Goal: Information Seeking & Learning: Learn about a topic

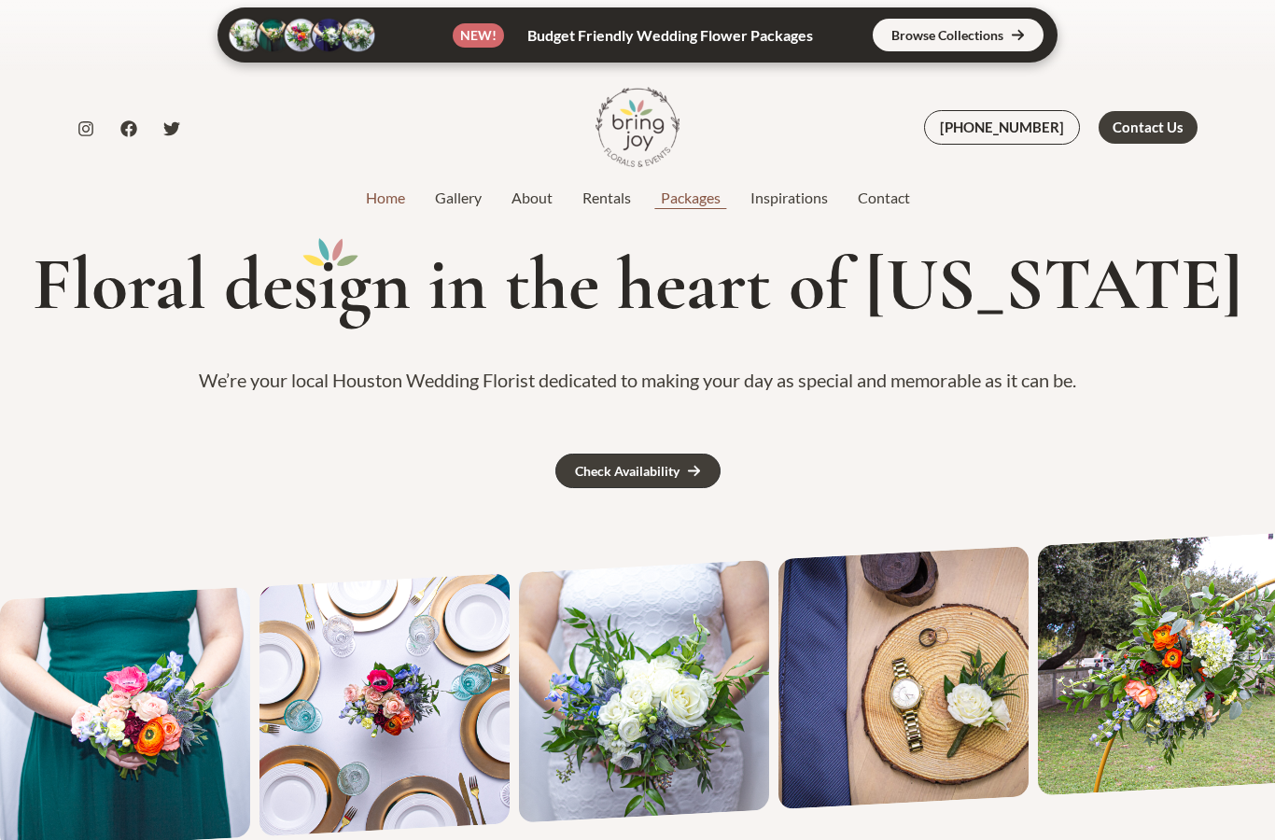
click at [692, 193] on link "Packages" at bounding box center [691, 198] width 90 height 22
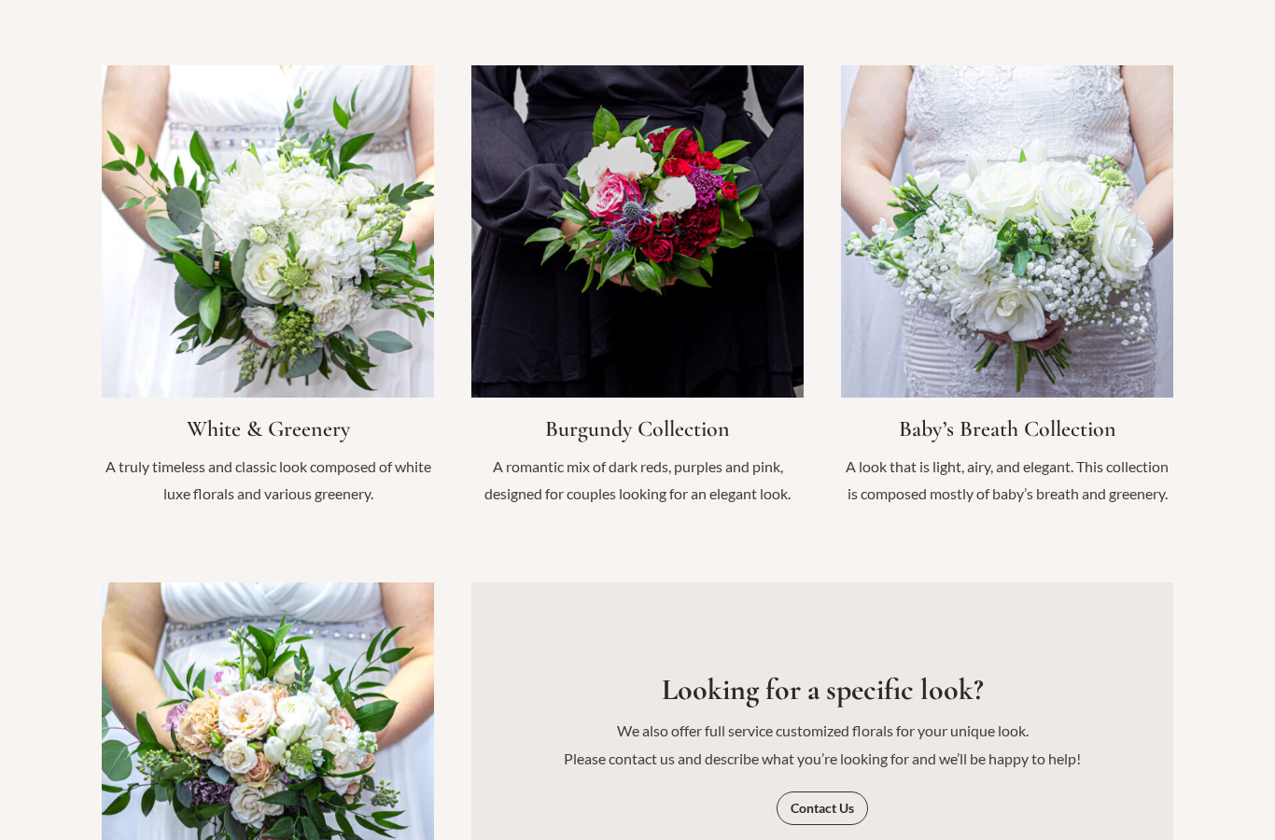
scroll to position [1971, 0]
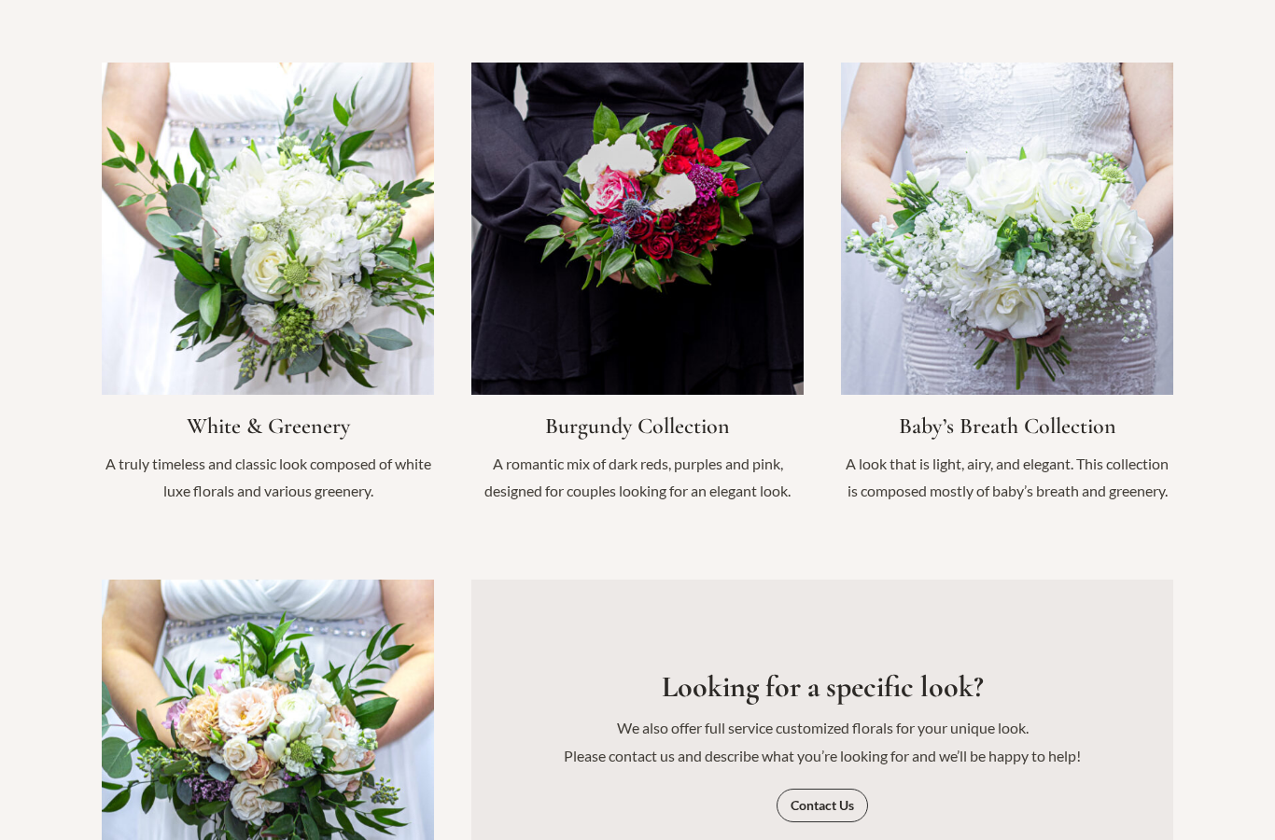
click at [695, 312] on link "Infobox Link" at bounding box center [637, 293] width 332 height 461
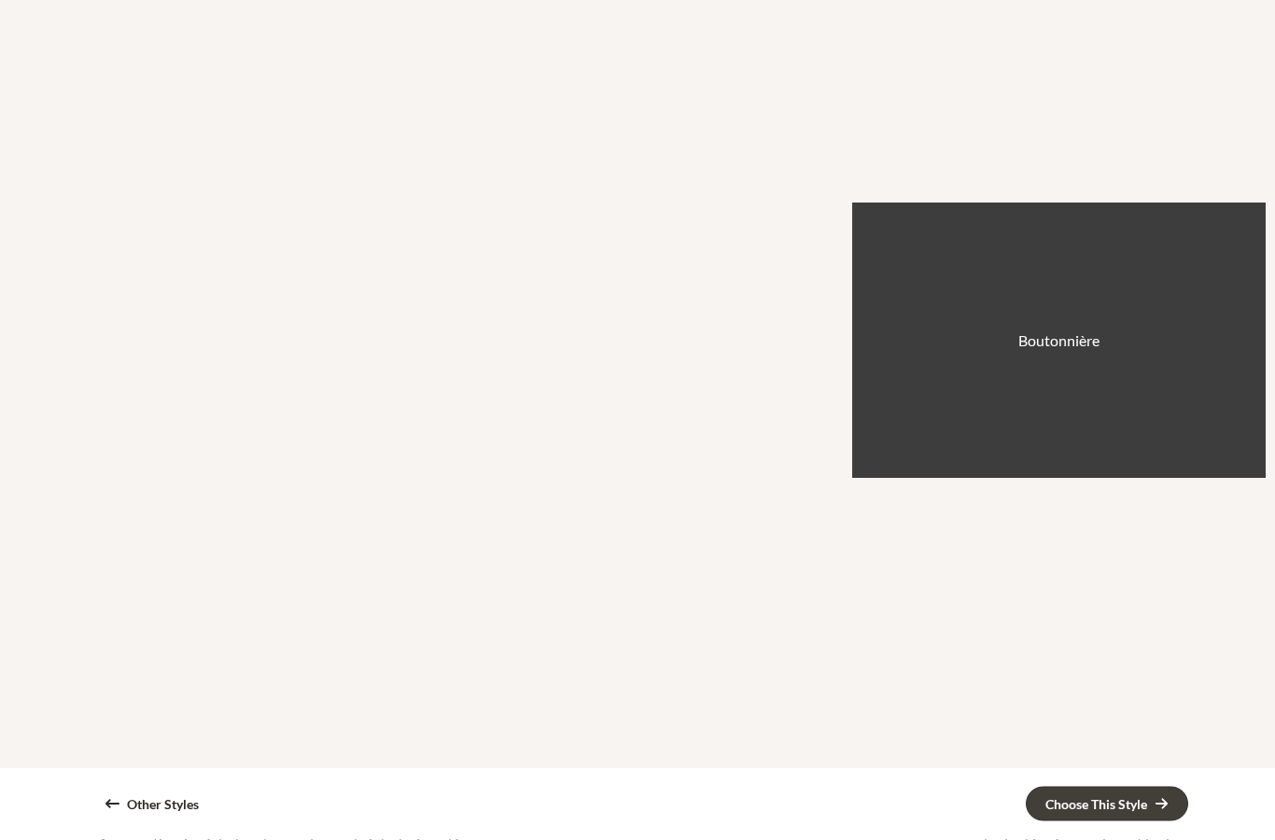
scroll to position [925, 0]
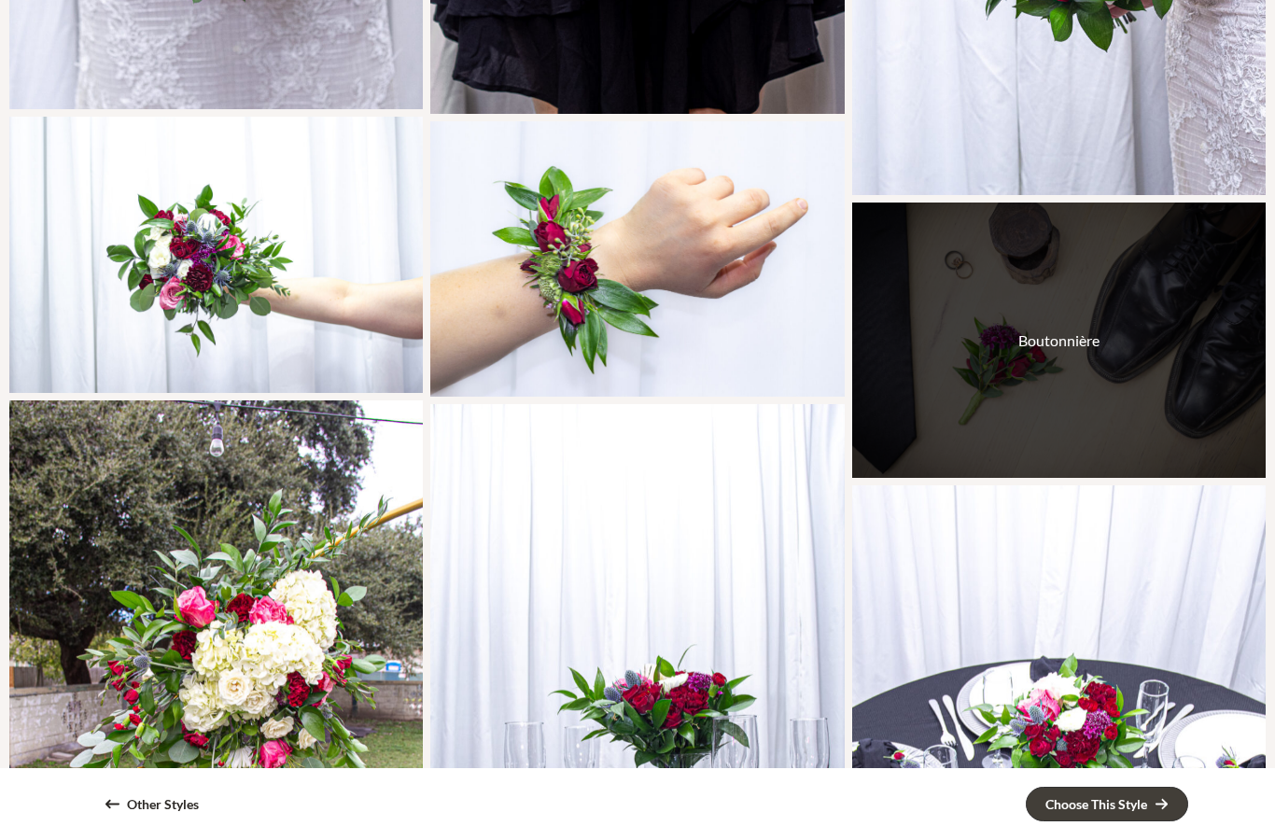
click at [1031, 395] on div "Boutonnière" at bounding box center [1059, 341] width 414 height 276
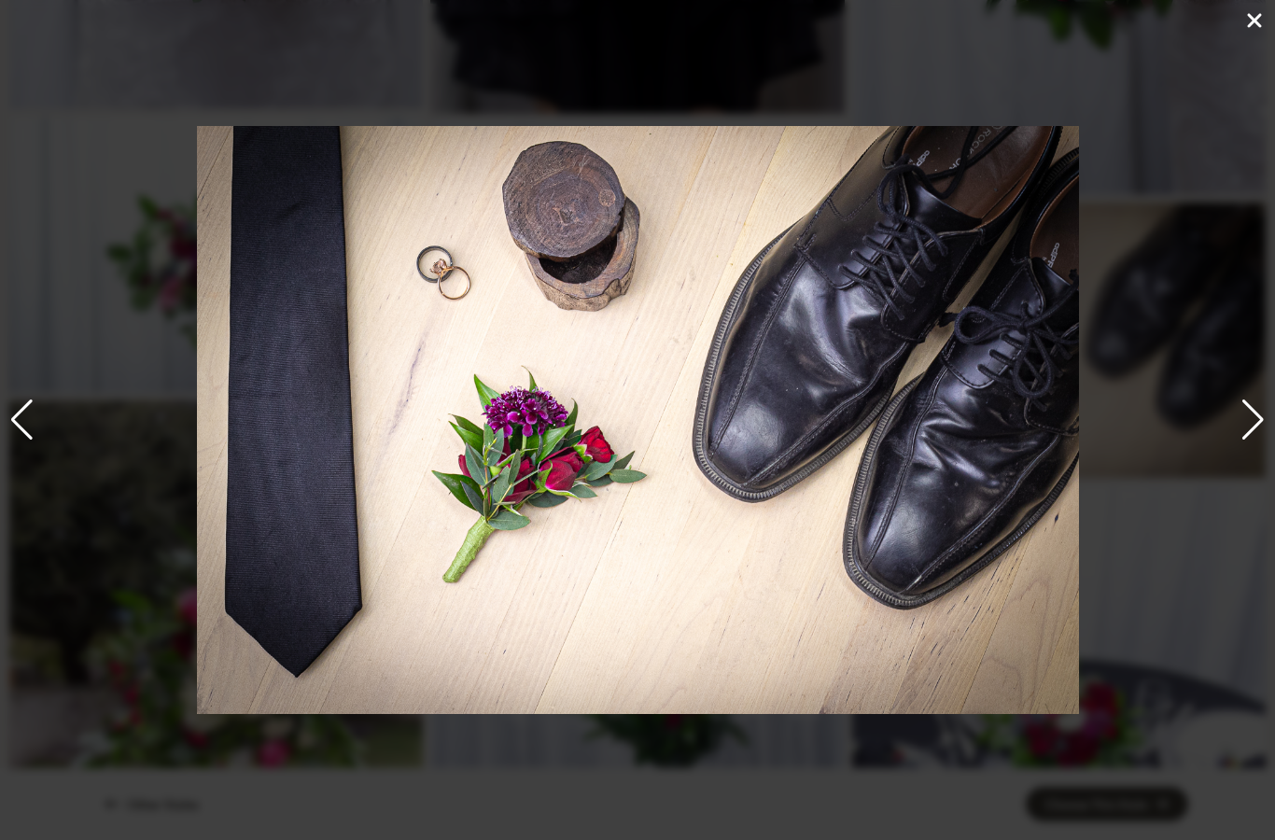
click at [1249, 12] on icon at bounding box center [1254, 20] width 22 height 22
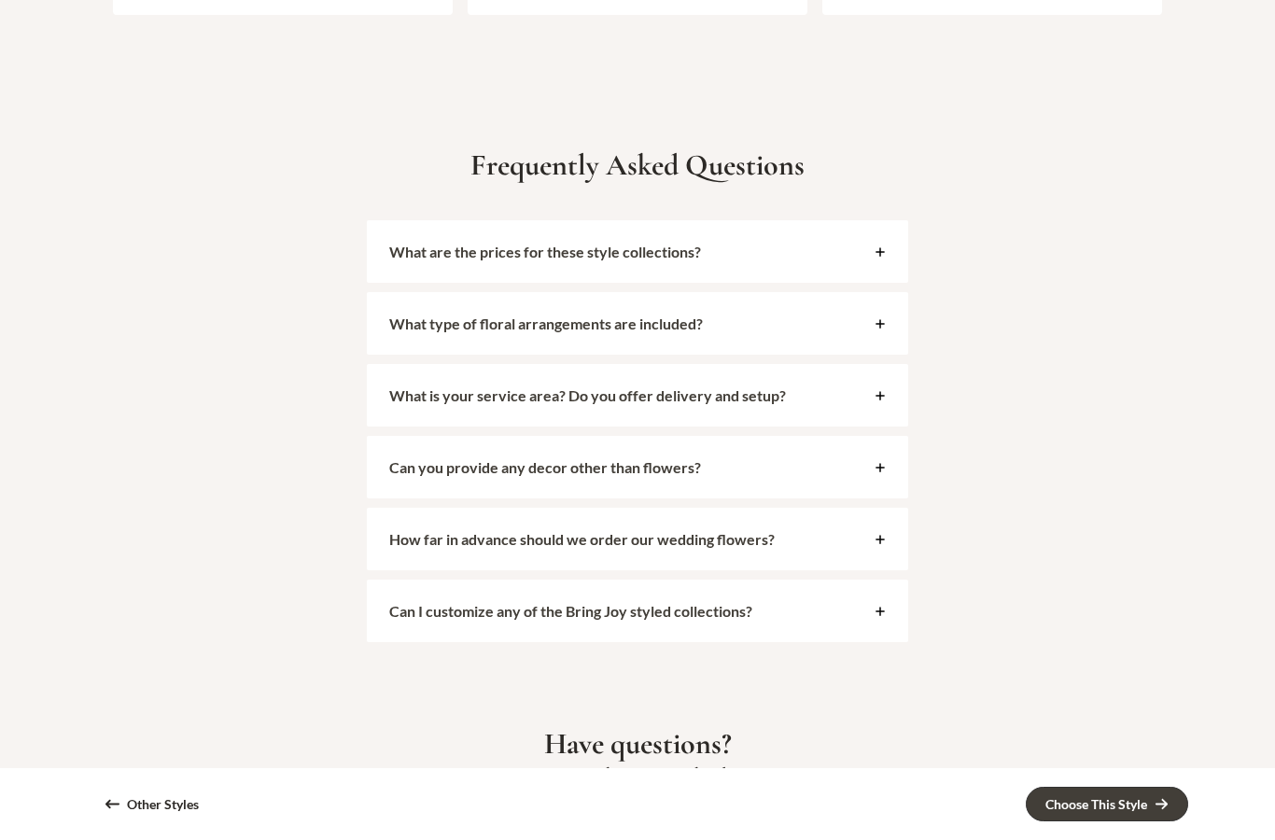
scroll to position [4341, 0]
click at [695, 255] on strong "What are the prices for these style collections?" at bounding box center [545, 253] width 312 height 18
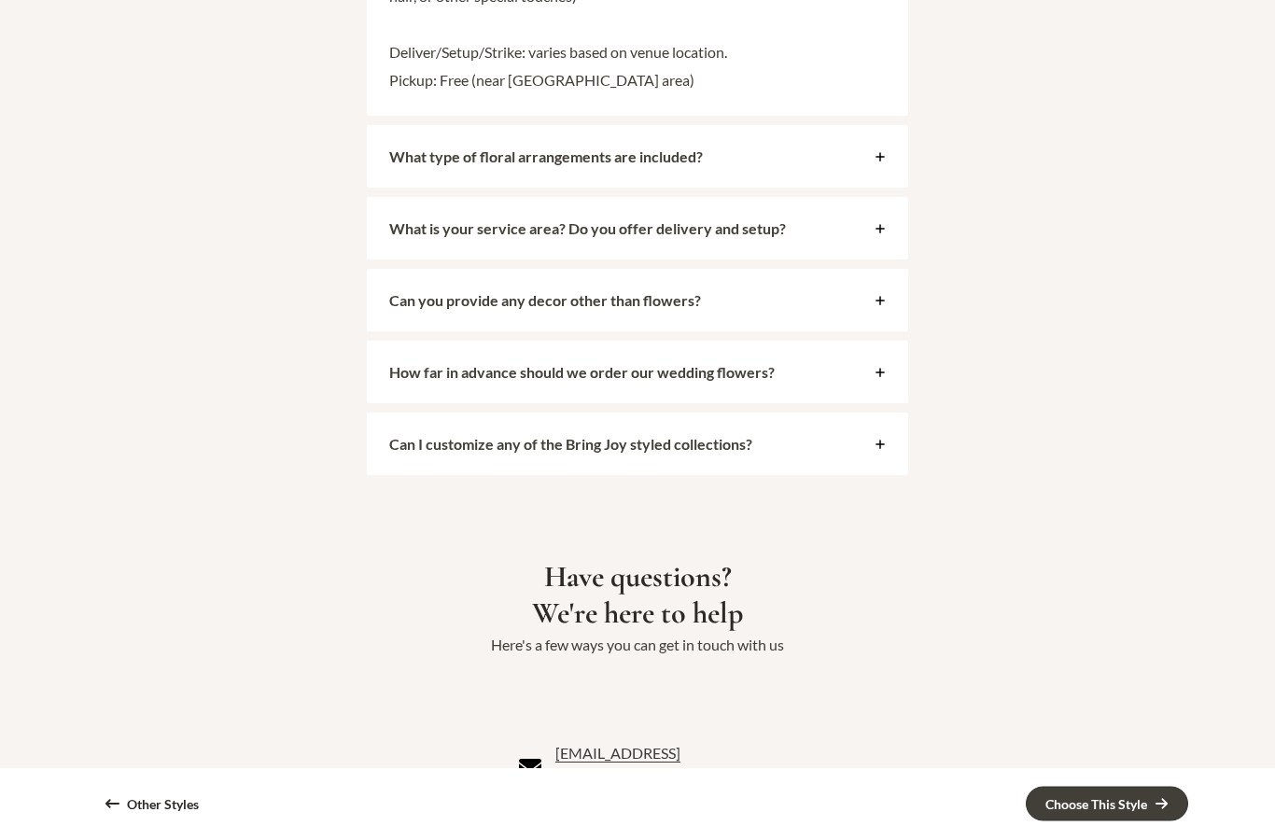
scroll to position [5255, 0]
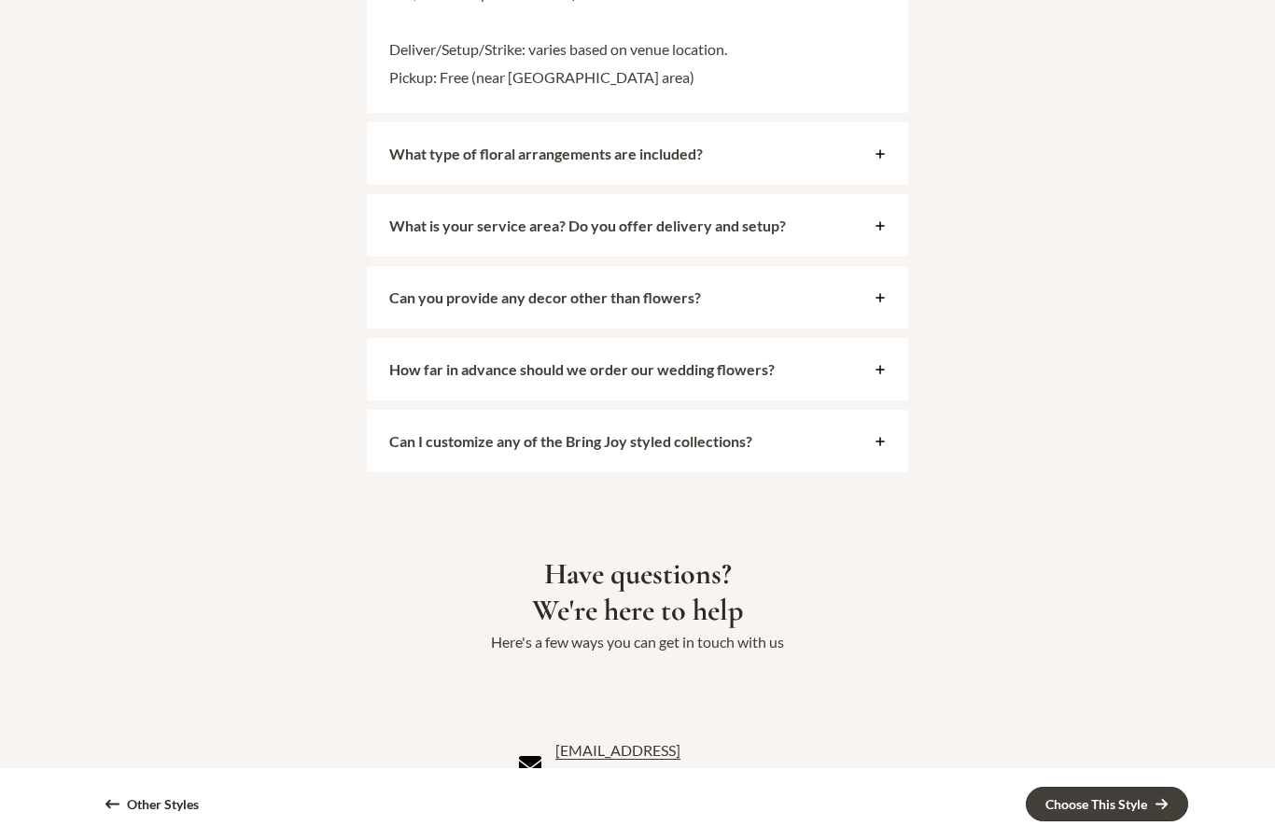
click at [389, 309] on div "Can you provide any decor other than flowers?" at bounding box center [637, 297] width 541 height 63
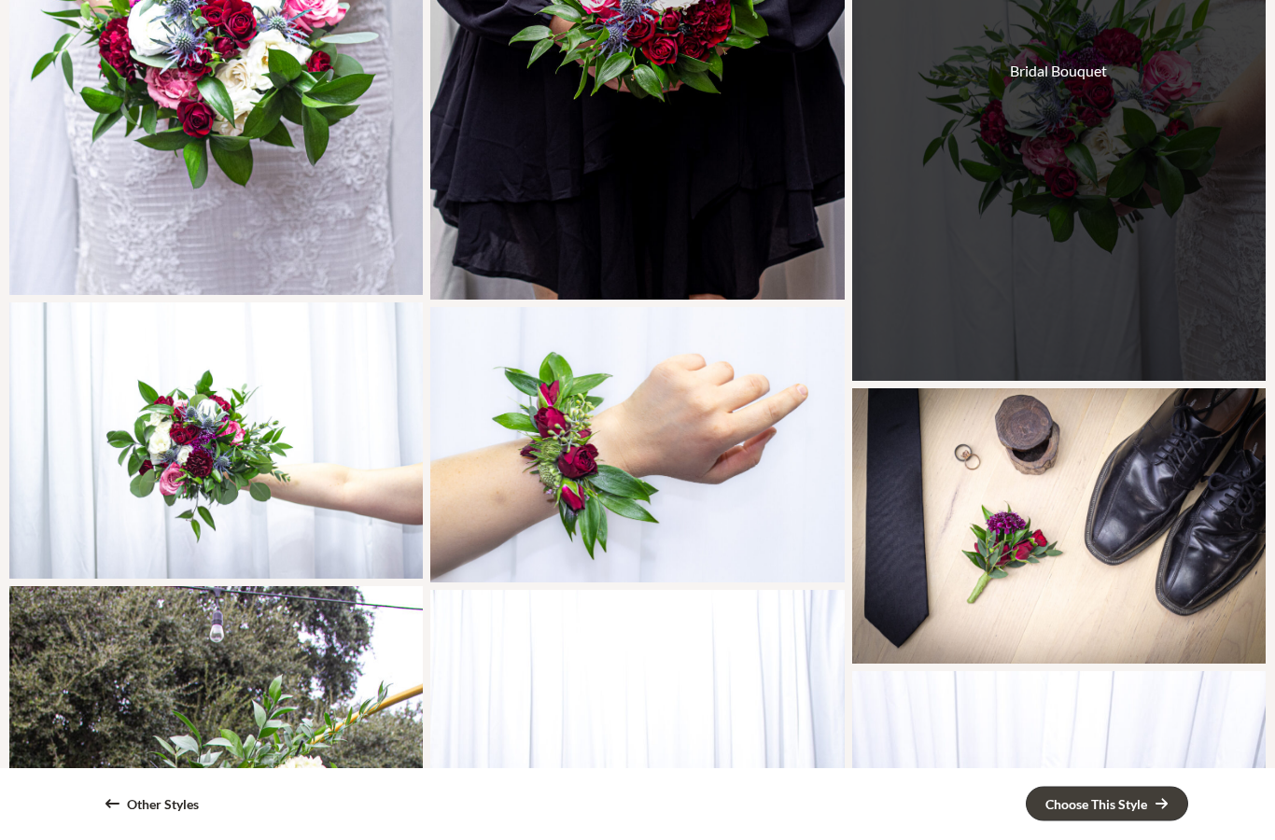
scroll to position [0, 0]
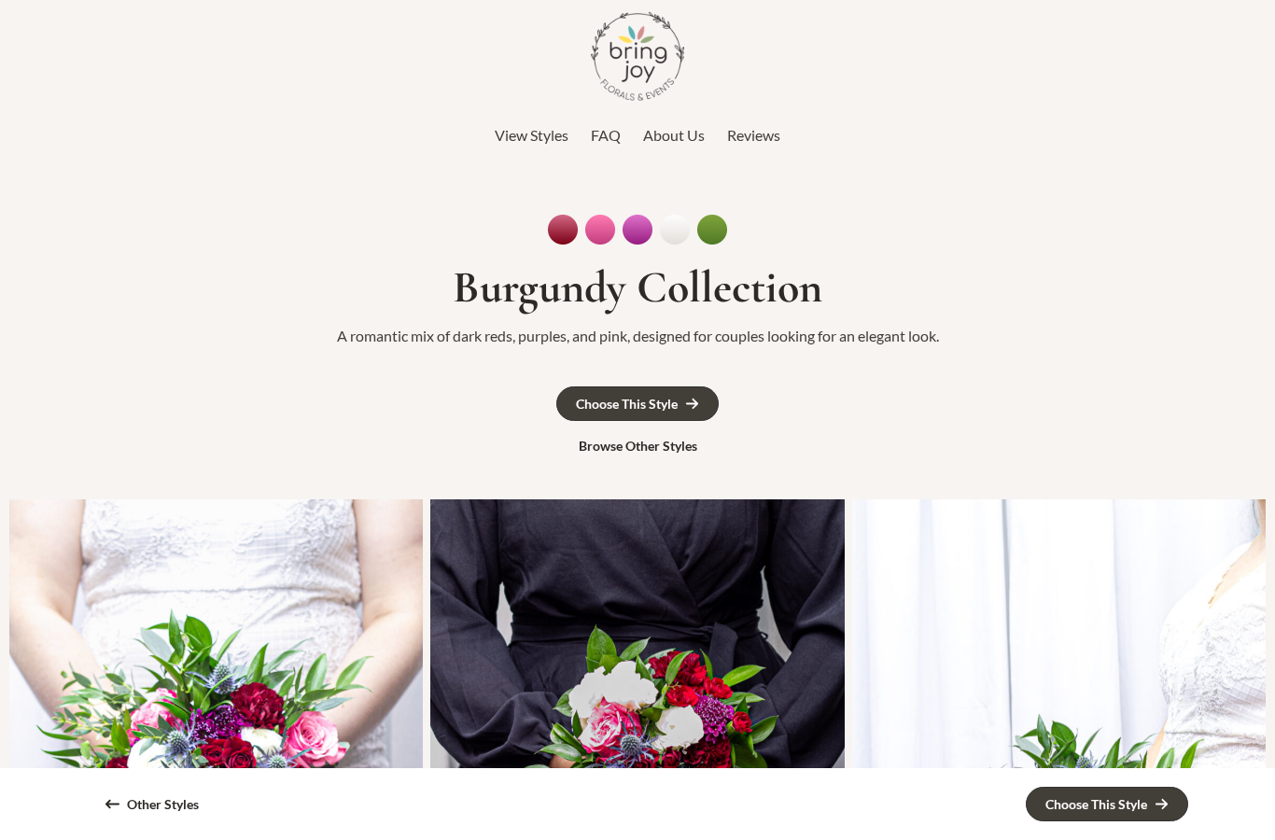
click at [601, 133] on span "FAQ" at bounding box center [606, 135] width 30 height 18
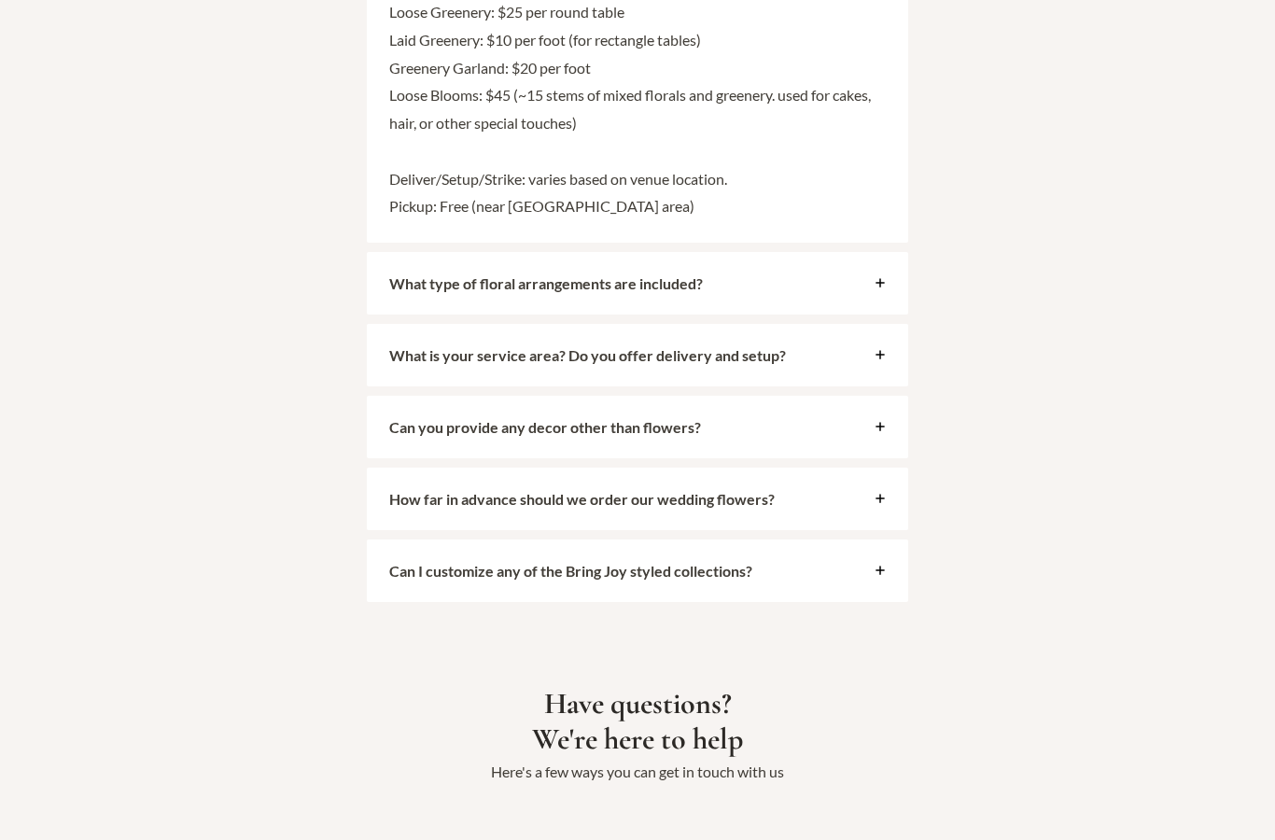
scroll to position [5028, 0]
click at [882, 396] on div "Can you provide any decor other than flowers?" at bounding box center [637, 427] width 541 height 63
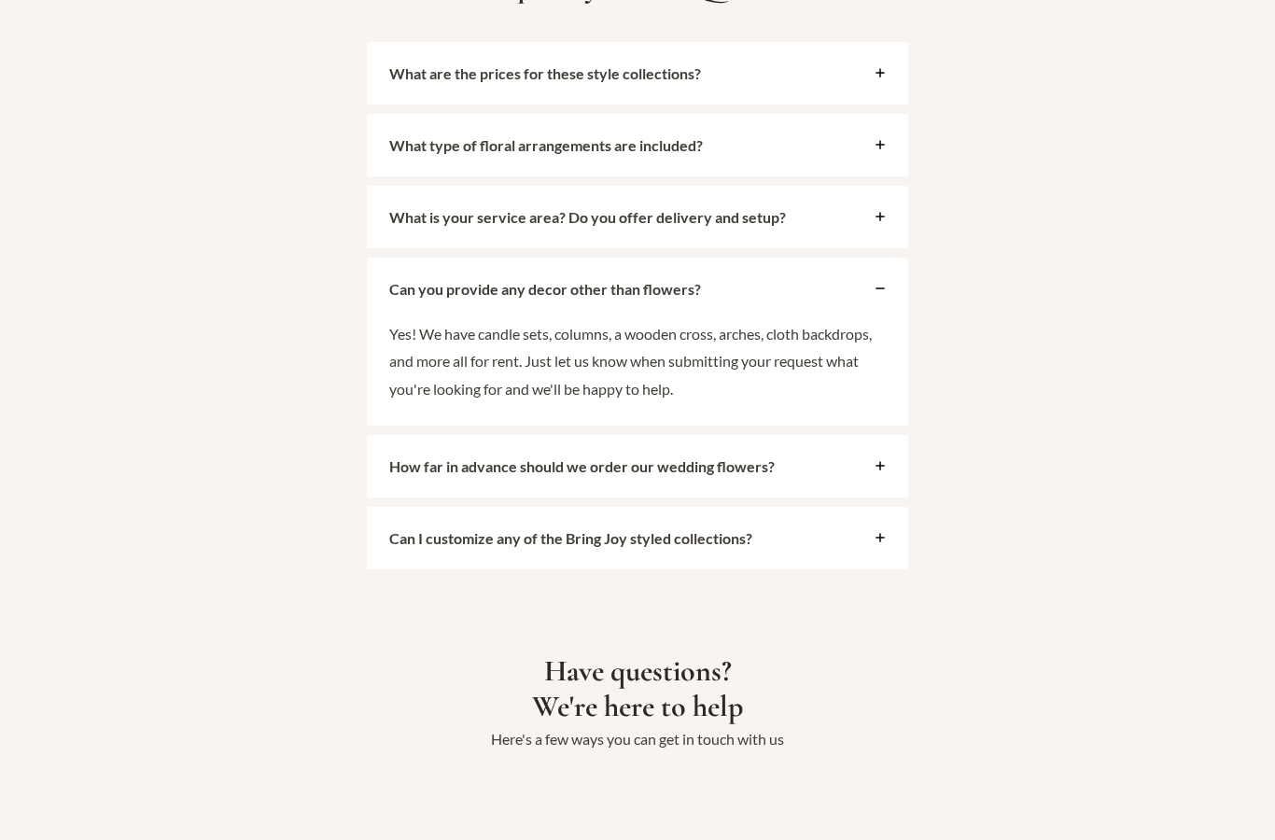
scroll to position [4423, 0]
click at [891, 265] on div "Can you provide any decor other than flowers?" at bounding box center [637, 290] width 541 height 63
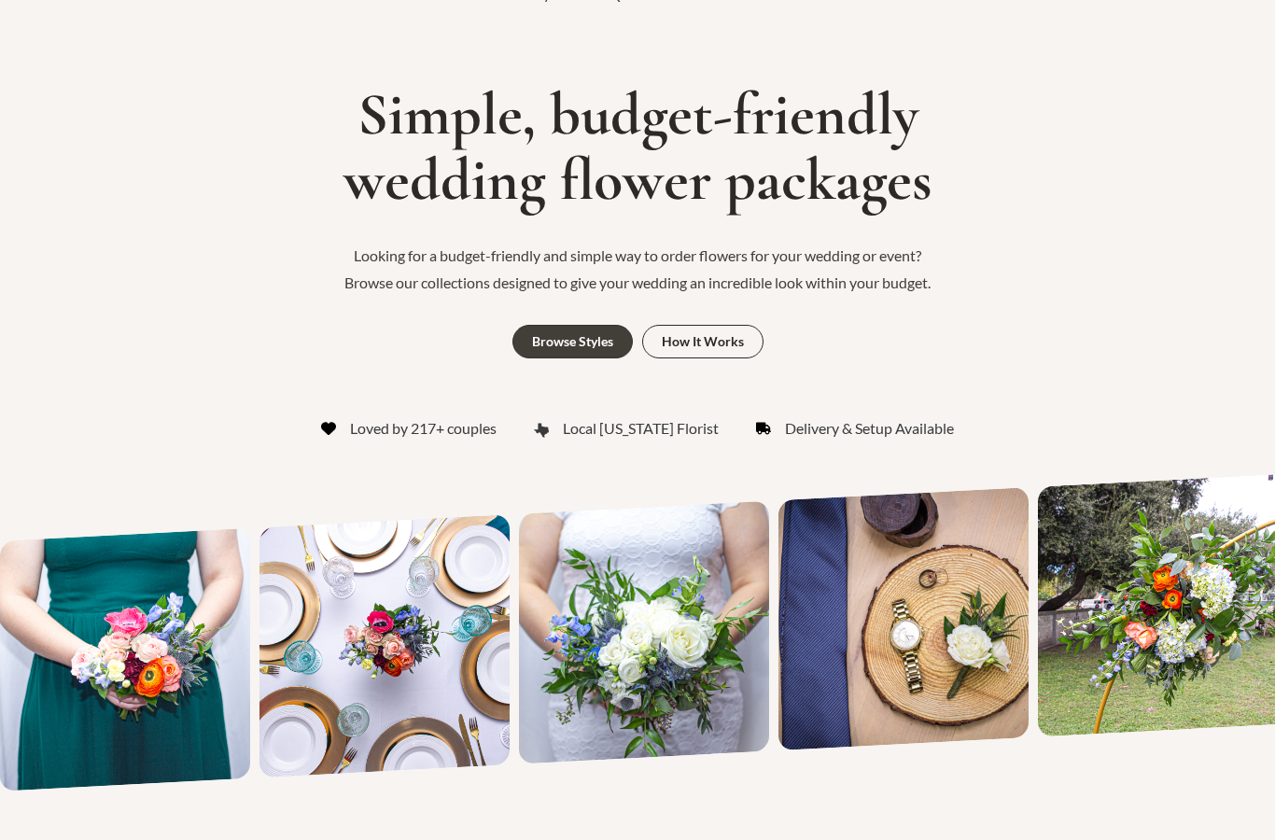
scroll to position [0, 0]
